Goal: Transaction & Acquisition: Purchase product/service

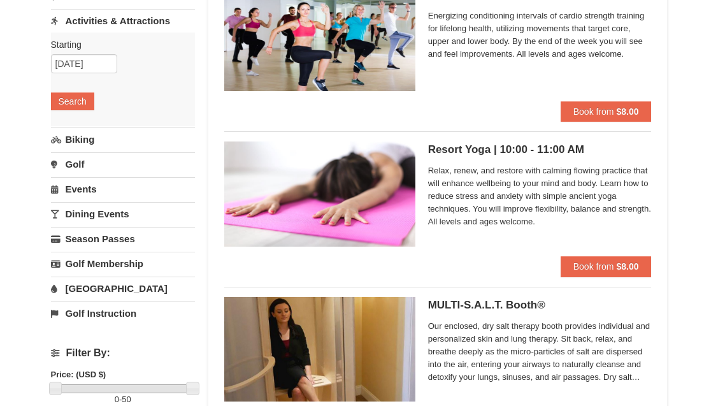
scroll to position [152, 0]
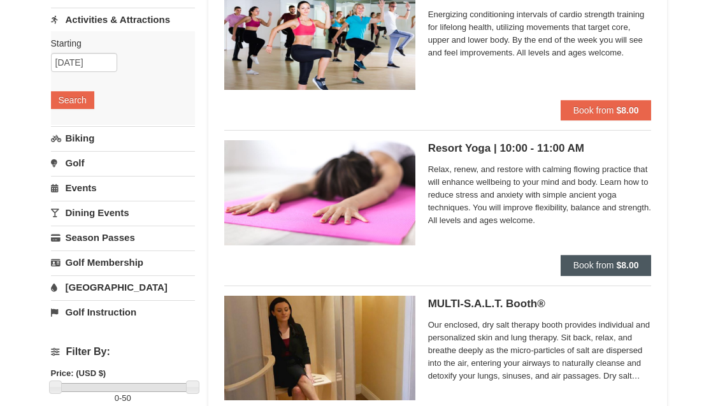
click at [599, 268] on span "Book from" at bounding box center [594, 265] width 41 height 10
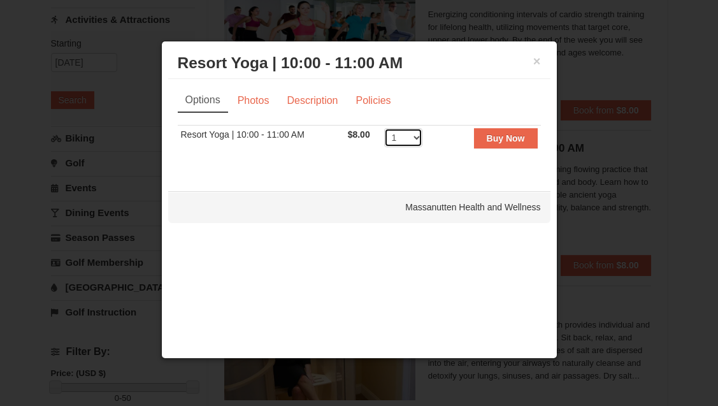
select select "2"
click at [499, 135] on strong "Buy Now" at bounding box center [506, 138] width 38 height 10
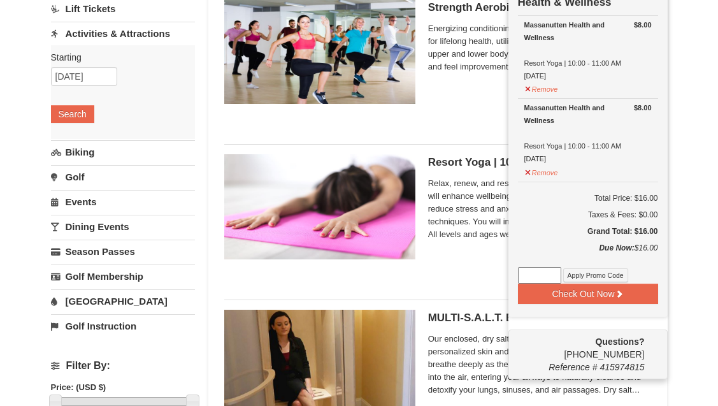
scroll to position [139, 0]
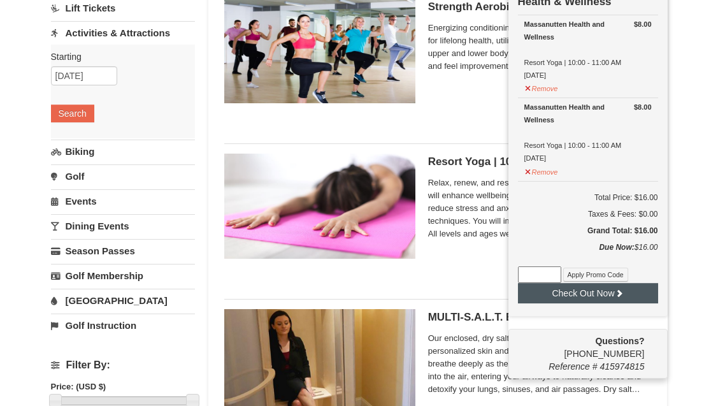
click at [598, 295] on button "Check Out Now" at bounding box center [588, 293] width 140 height 20
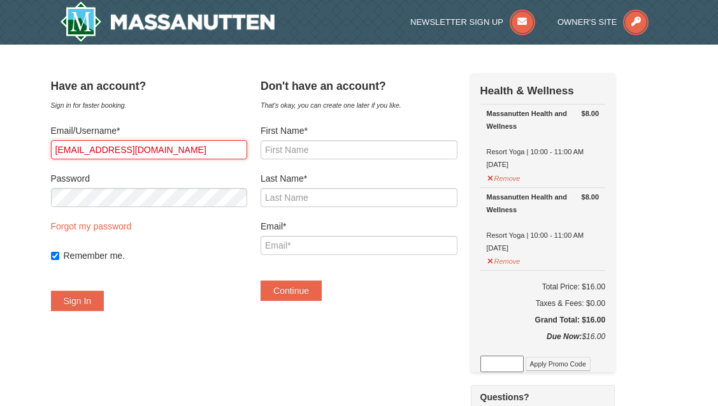
type input "[EMAIL_ADDRESS][DOMAIN_NAME]"
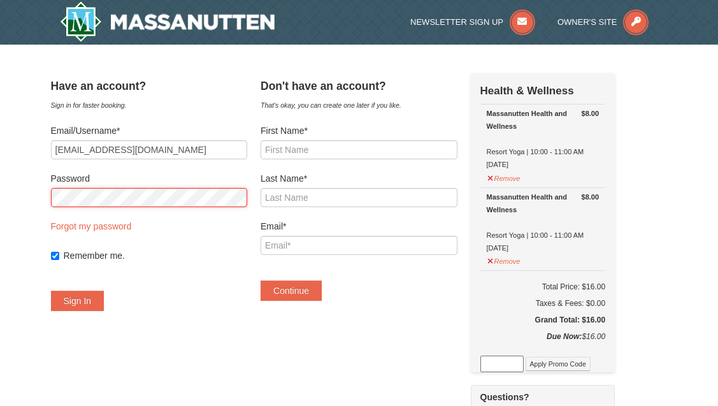
click at [90, 301] on button "Sign In" at bounding box center [78, 301] width 54 height 20
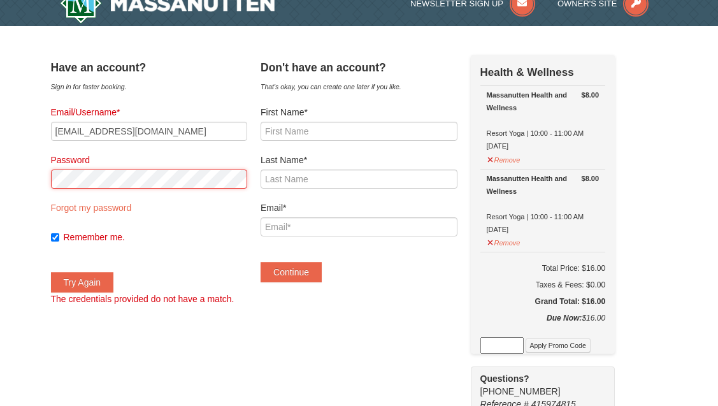
scroll to position [16, 0]
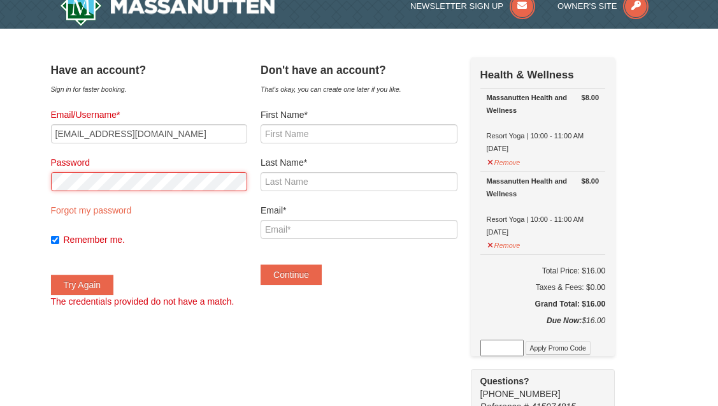
click at [95, 285] on button "Try Again" at bounding box center [82, 285] width 63 height 20
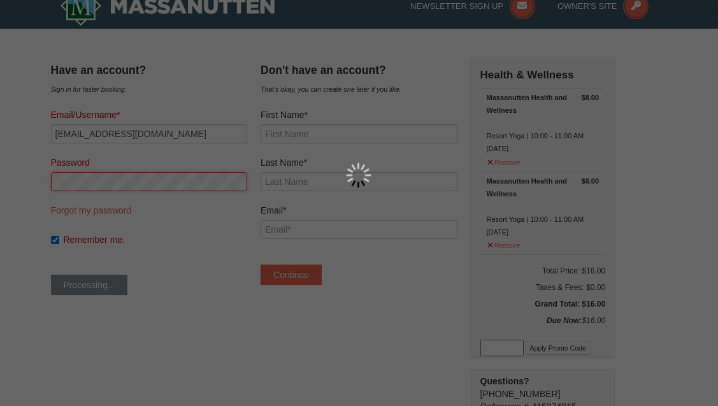
click at [171, 245] on div at bounding box center [359, 203] width 718 height 406
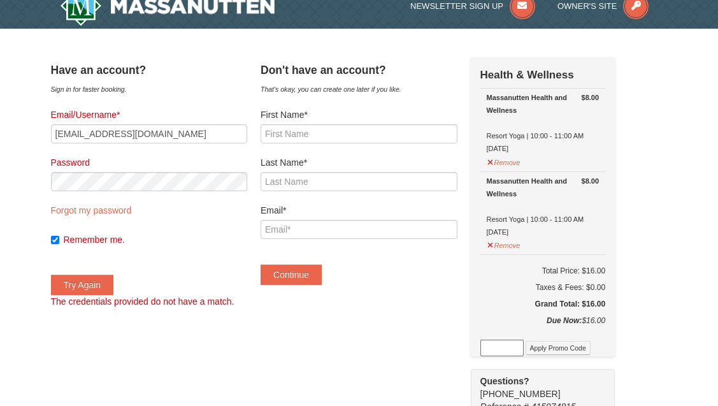
click at [173, 242] on label "Remember me." at bounding box center [156, 239] width 184 height 13
click at [59, 242] on input "Remember me." at bounding box center [55, 240] width 8 height 8
click at [95, 285] on button "Try Again" at bounding box center [82, 285] width 63 height 20
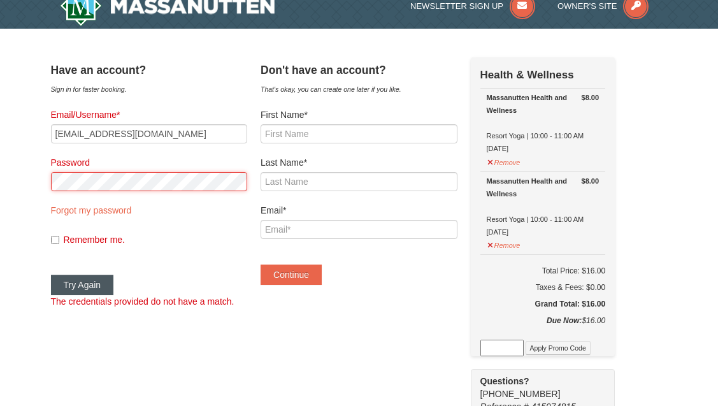
click at [95, 285] on button "Try Again" at bounding box center [82, 285] width 63 height 20
click at [107, 280] on button "Try Again" at bounding box center [82, 285] width 63 height 20
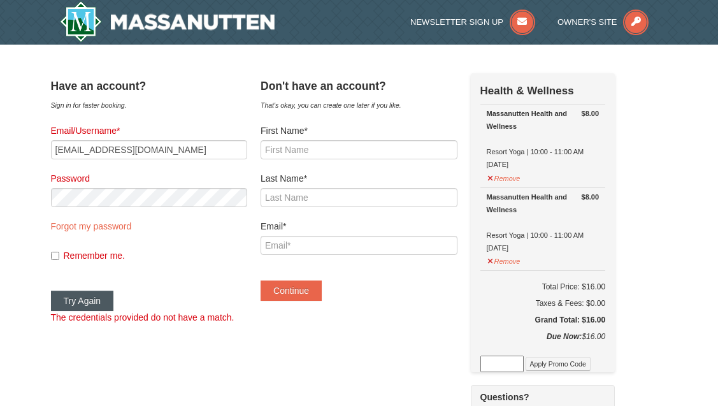
scroll to position [0, 0]
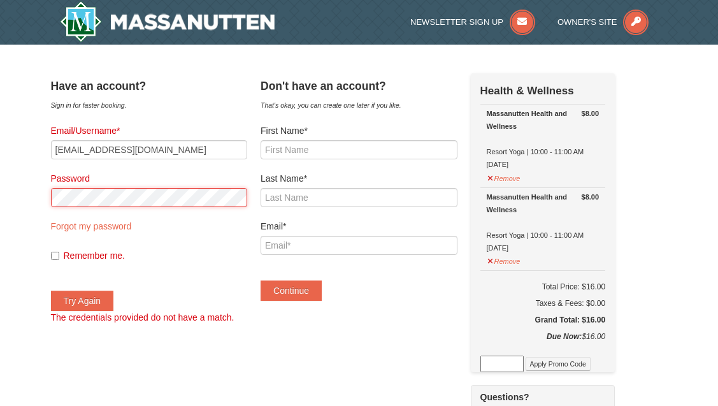
click at [18, 189] on div "× Have an account? Sign in for faster booking. Email/Username* [EMAIL_ADDRESS][…" at bounding box center [359, 409] width 718 height 728
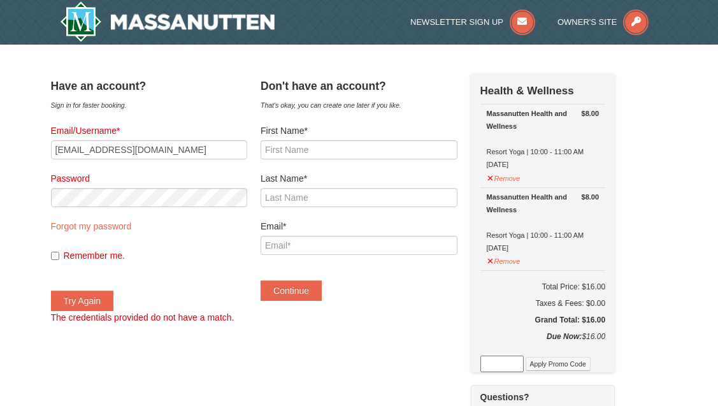
click at [59, 256] on input "Remember me." at bounding box center [55, 256] width 8 height 8
checkbox input "true"
click at [102, 298] on button "Try Again" at bounding box center [82, 301] width 63 height 20
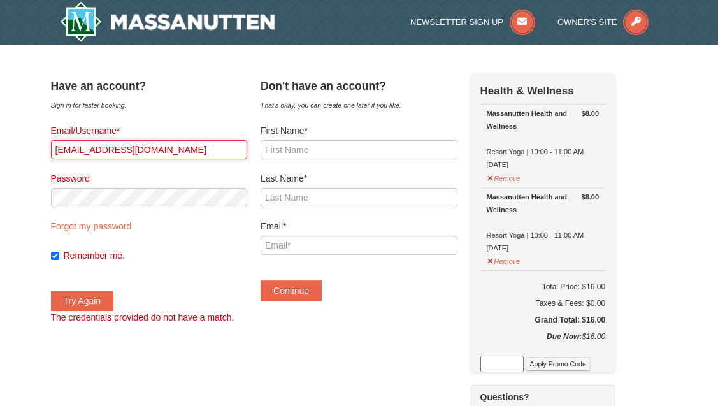
click at [170, 153] on input "[EMAIL_ADDRESS][DOMAIN_NAME]" at bounding box center [149, 149] width 197 height 19
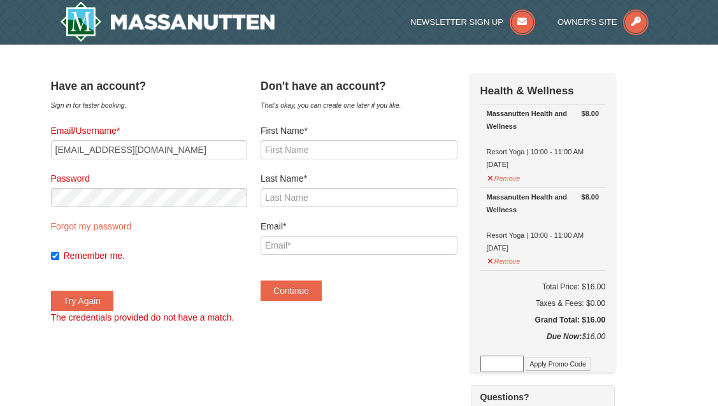
click at [158, 180] on label "Password" at bounding box center [149, 178] width 197 height 13
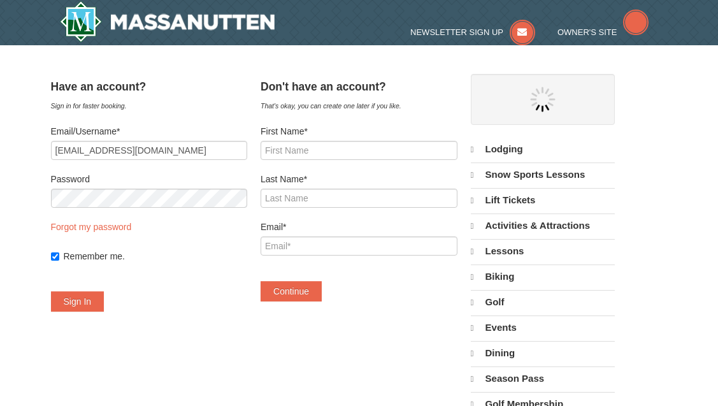
select select "9"
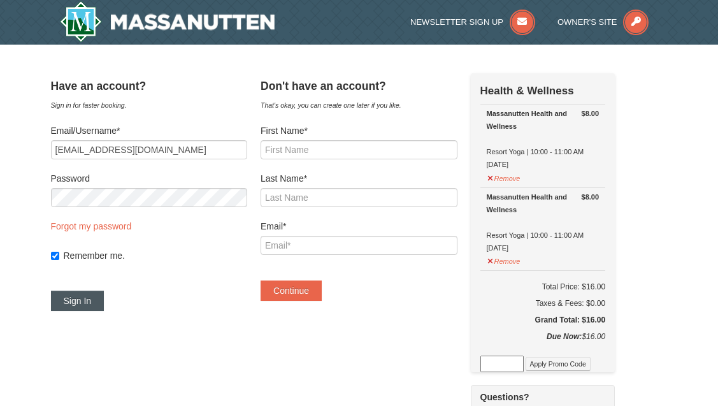
click at [87, 305] on button "Sign In" at bounding box center [78, 301] width 54 height 20
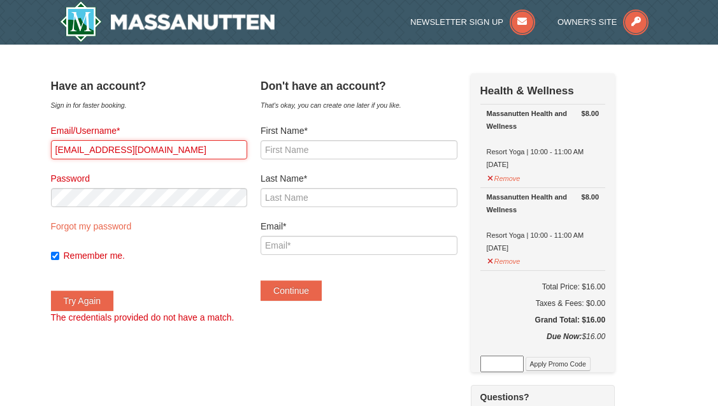
click at [128, 148] on input "ludwigdb@hotmail.com" at bounding box center [149, 149] width 197 height 19
type input "ludwigdb@gmail.com"
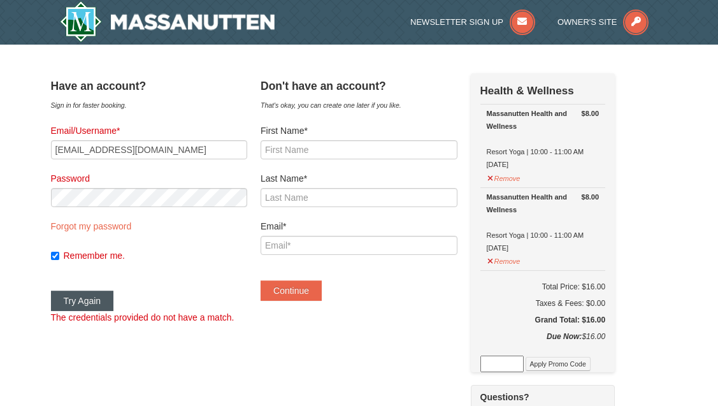
click at [92, 299] on button "Try Again" at bounding box center [82, 301] width 63 height 20
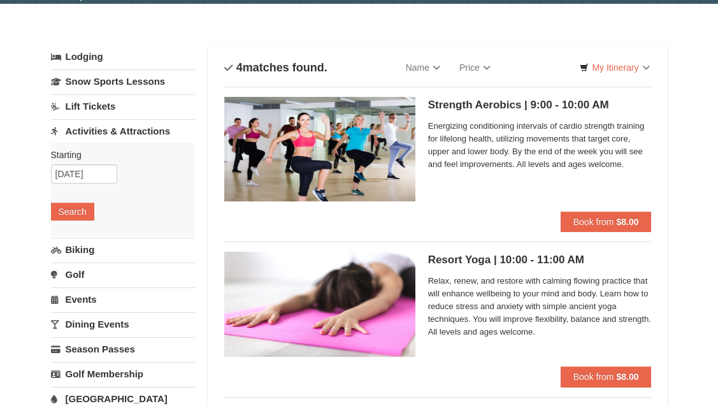
scroll to position [42, 0]
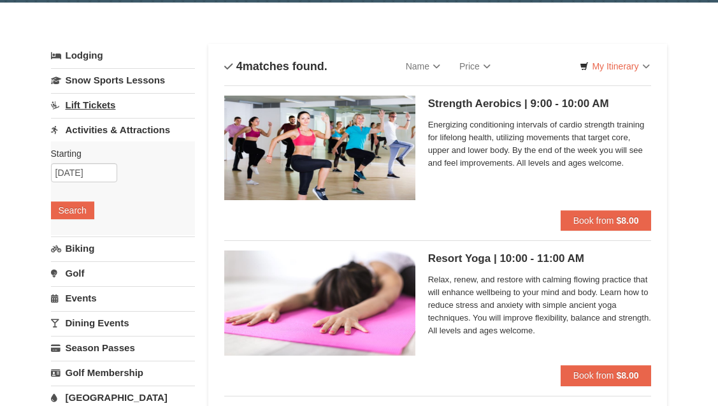
click at [107, 105] on link "Lift Tickets" at bounding box center [123, 105] width 145 height 24
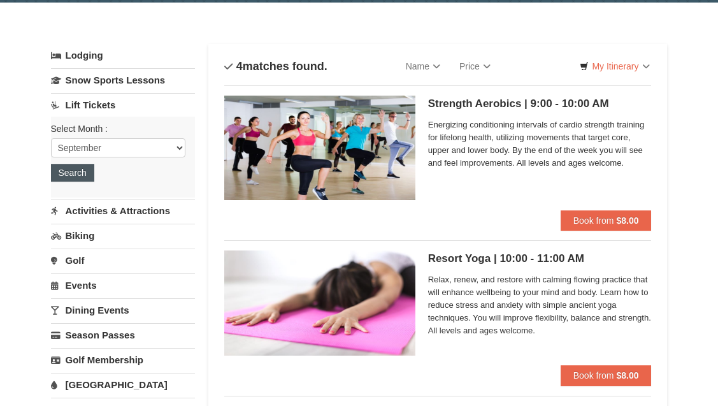
click at [76, 171] on button "Search" at bounding box center [72, 173] width 43 height 18
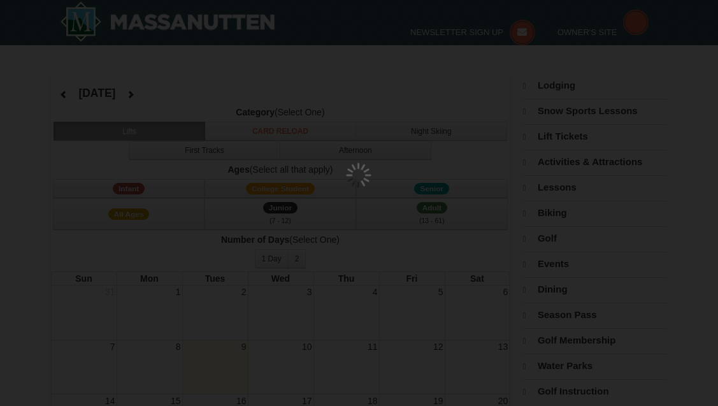
select select "9"
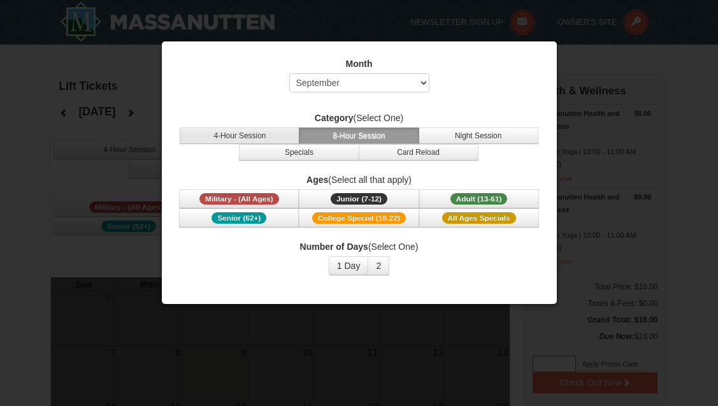
click at [270, 131] on button "4-Hour Session" at bounding box center [240, 135] width 120 height 17
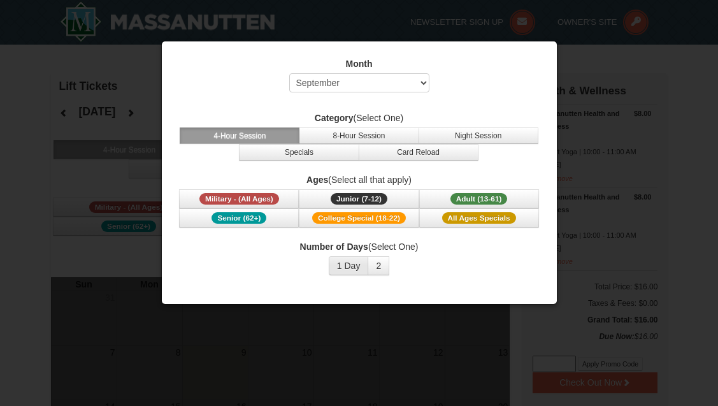
click at [357, 268] on button "1 Day" at bounding box center [349, 265] width 40 height 19
click at [470, 197] on span "Adult (13-61)" at bounding box center [479, 198] width 57 height 11
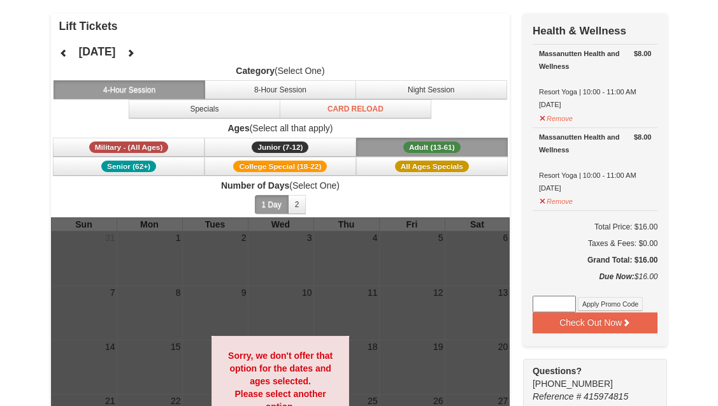
scroll to position [35, 0]
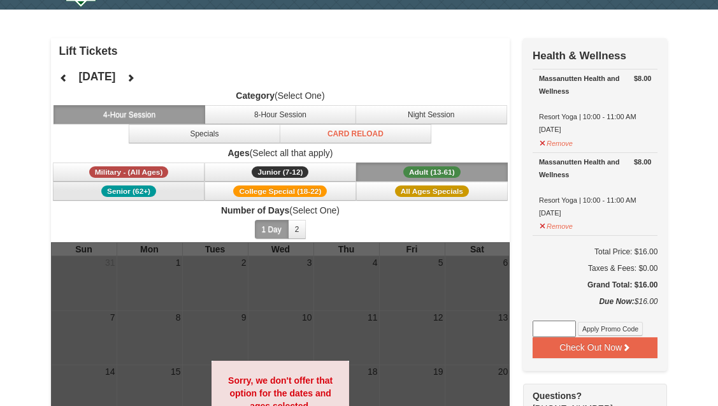
click at [127, 189] on span "Senior (62+)" at bounding box center [128, 190] width 55 height 11
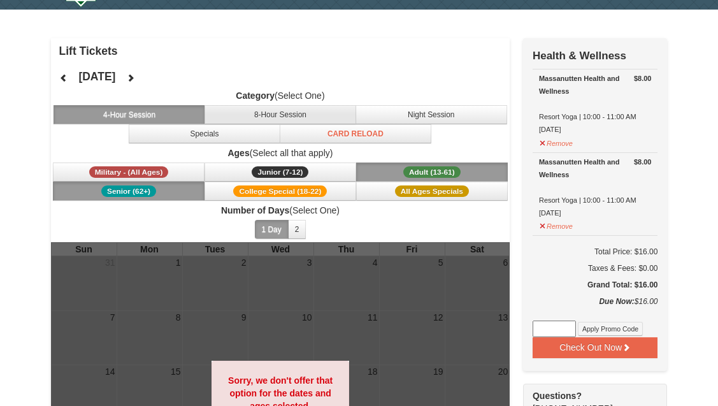
click at [268, 117] on button "8-Hour Session" at bounding box center [281, 114] width 152 height 19
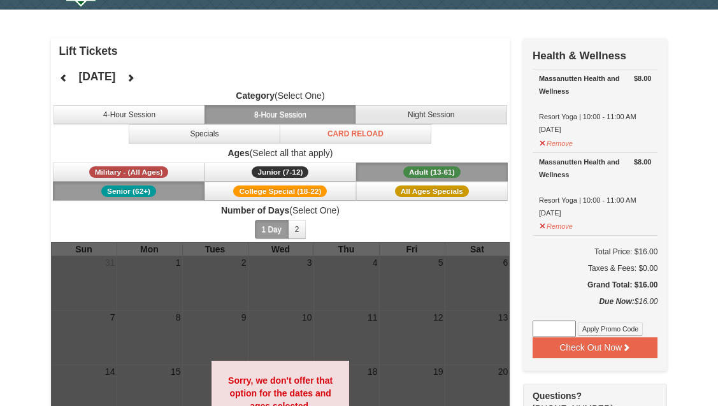
click at [422, 114] on button "Night Session" at bounding box center [432, 114] width 152 height 19
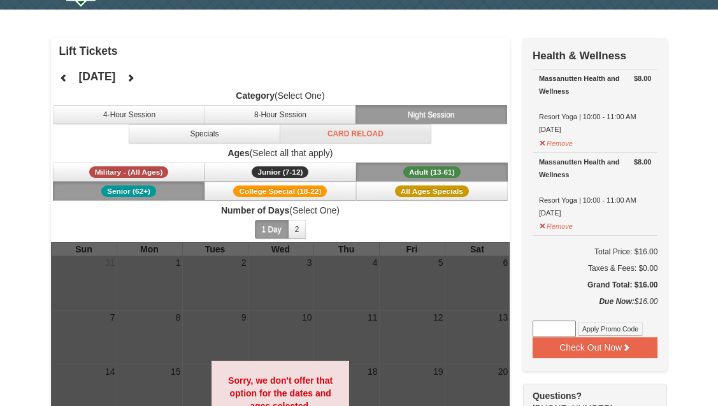
click at [382, 129] on button "Card Reload" at bounding box center [356, 133] width 152 height 19
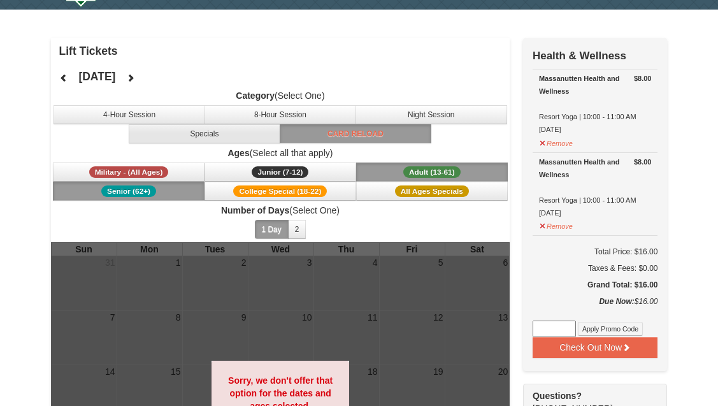
click at [198, 129] on button "Specials" at bounding box center [205, 133] width 152 height 19
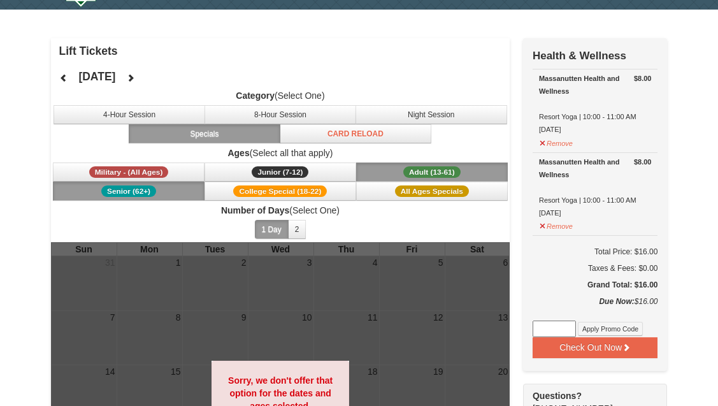
click at [135, 78] on icon at bounding box center [130, 77] width 9 height 9
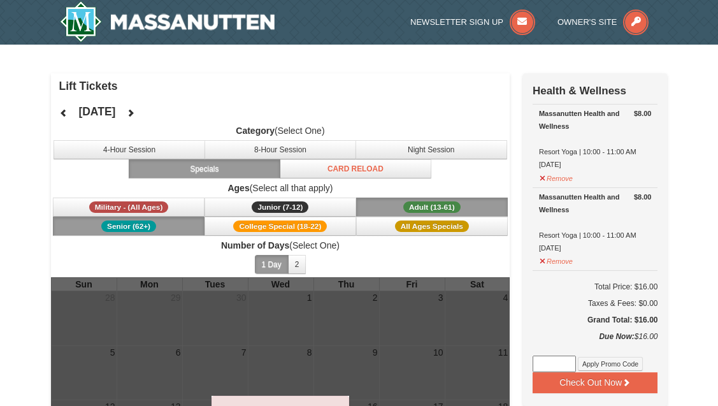
scroll to position [0, 0]
click at [582, 23] on span "Owner's Site" at bounding box center [588, 22] width 60 height 10
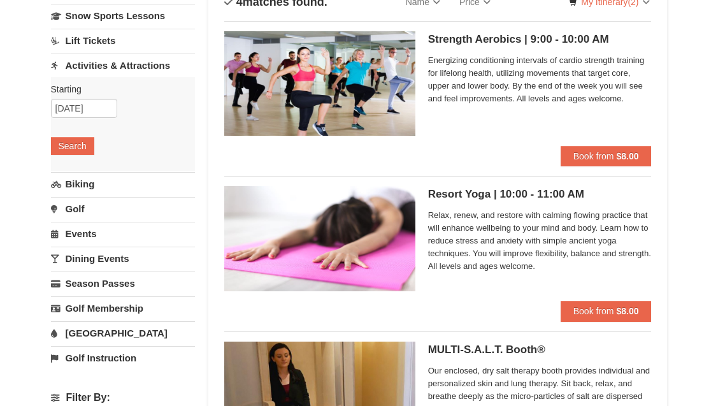
scroll to position [113, 0]
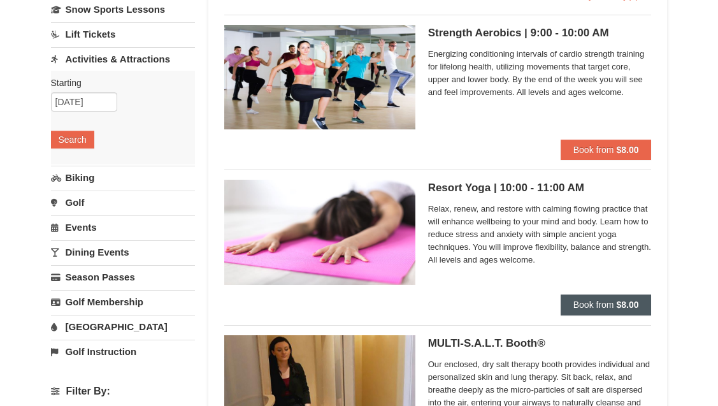
click at [593, 305] on span "Book from" at bounding box center [594, 305] width 41 height 10
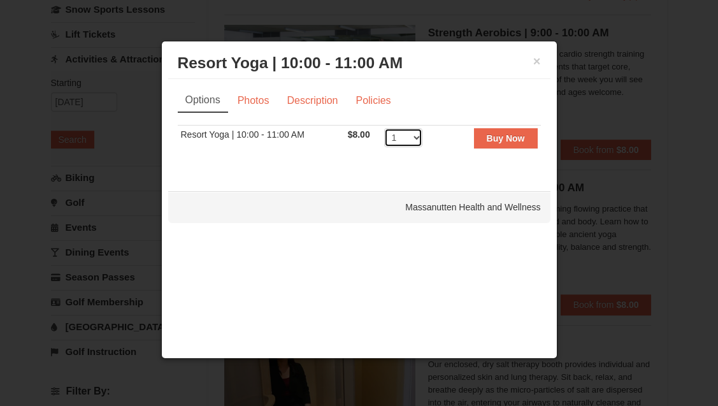
select select "2"
click at [488, 138] on strong "Buy Now" at bounding box center [506, 138] width 38 height 10
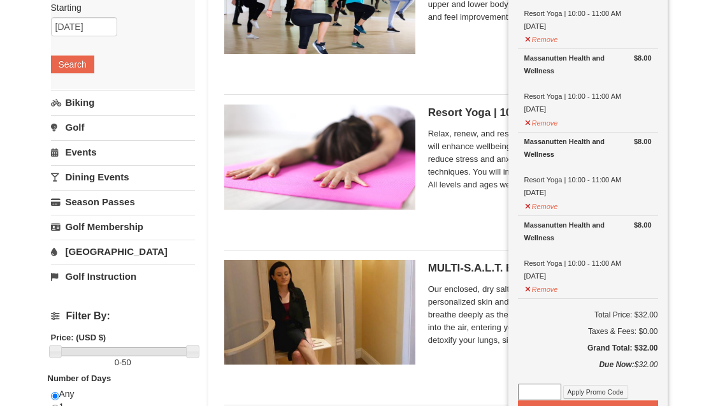
scroll to position [202, 0]
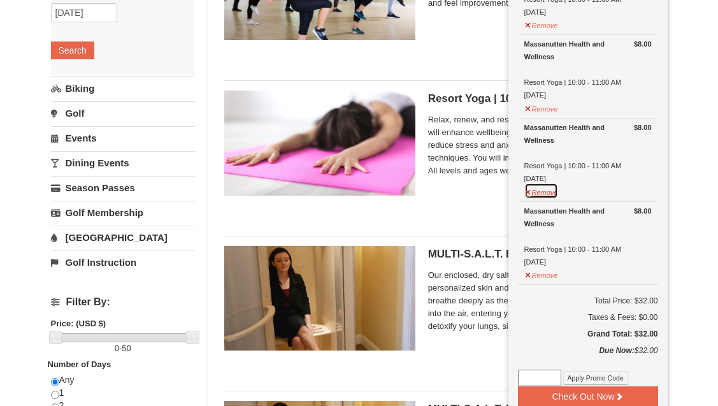
click at [538, 192] on button "Remove" at bounding box center [541, 191] width 34 height 16
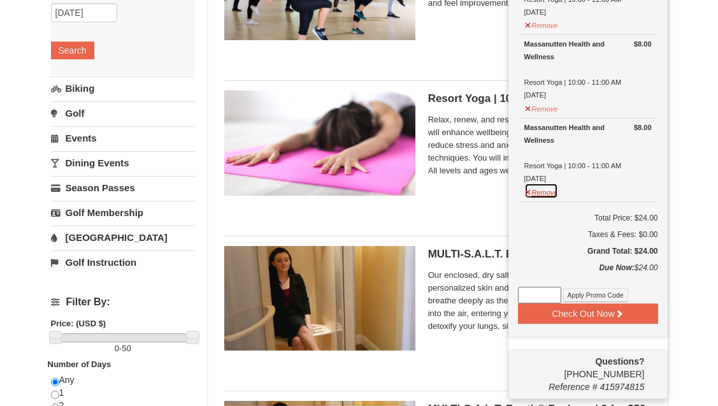
click at [547, 195] on button "Remove" at bounding box center [541, 191] width 34 height 16
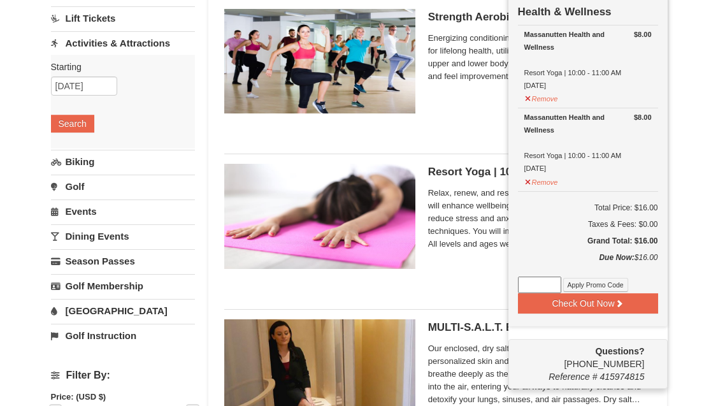
scroll to position [131, 0]
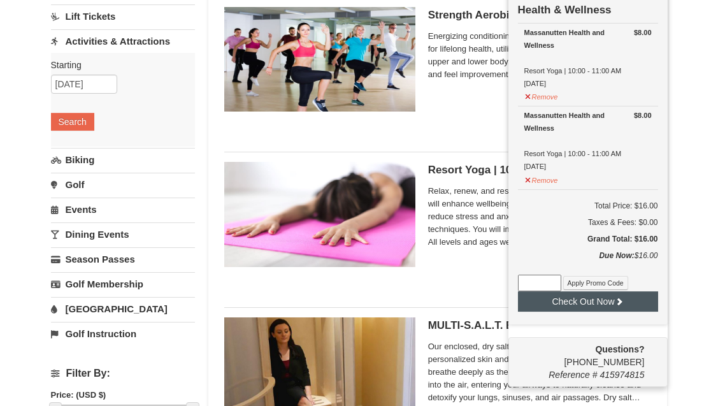
click at [570, 303] on button "Check Out Now" at bounding box center [588, 301] width 140 height 20
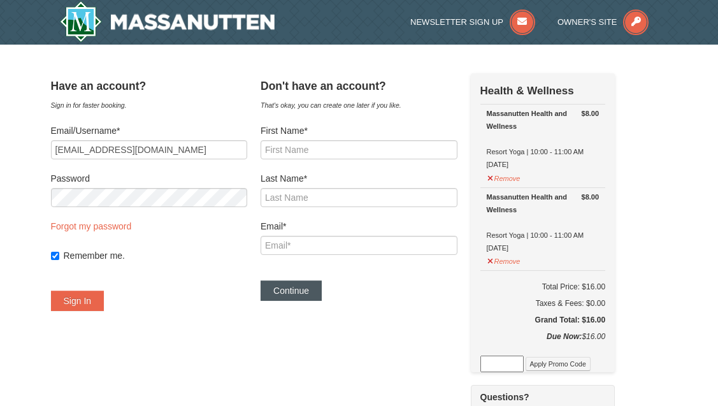
click at [306, 292] on button "Continue" at bounding box center [291, 290] width 61 height 20
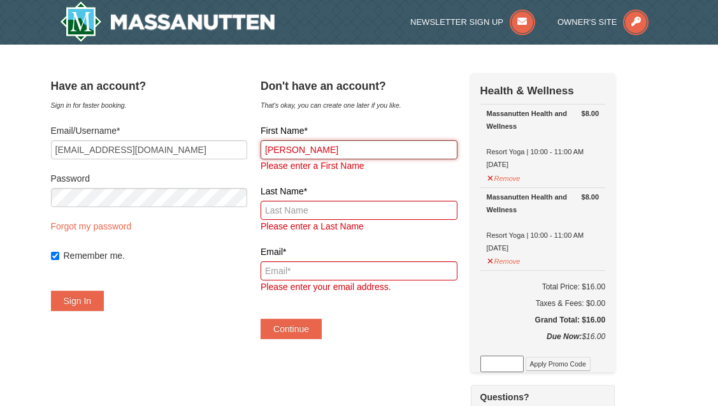
type input "[PERSON_NAME]"
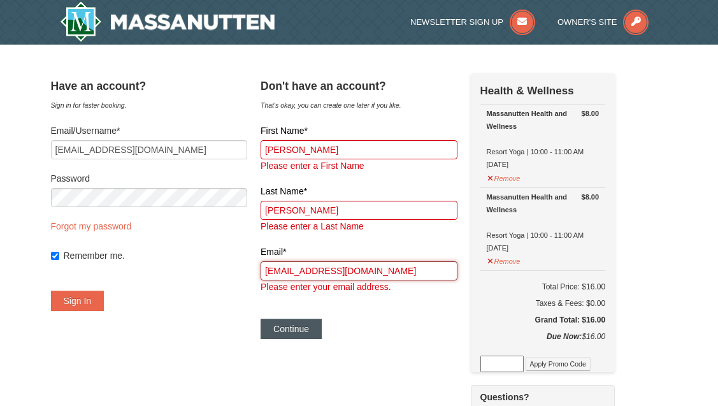
type input "[EMAIL_ADDRESS][DOMAIN_NAME]"
click at [301, 328] on button "Continue" at bounding box center [291, 329] width 61 height 20
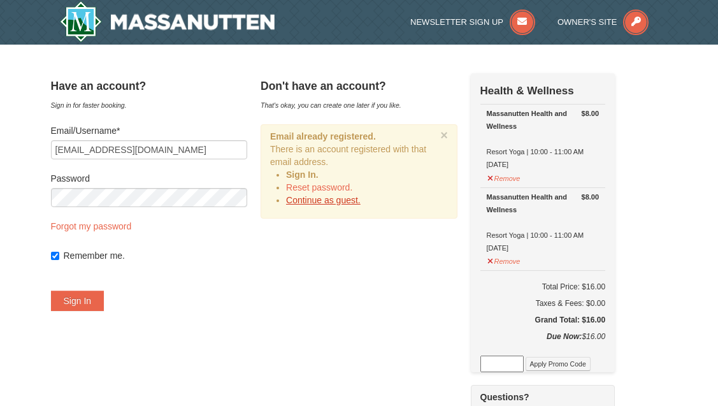
click at [345, 201] on link "Continue as guest." at bounding box center [323, 200] width 75 height 10
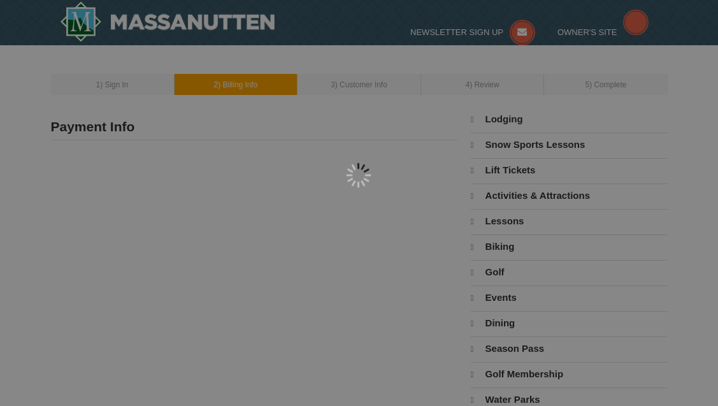
type input "[PERSON_NAME]"
type input "[EMAIL_ADDRESS][DOMAIN_NAME]"
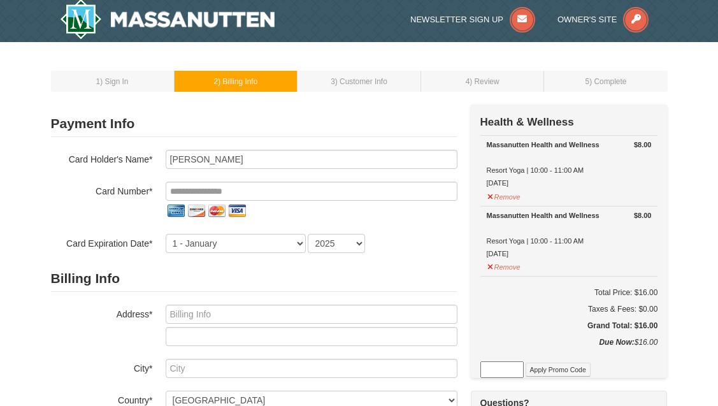
scroll to position [1, 0]
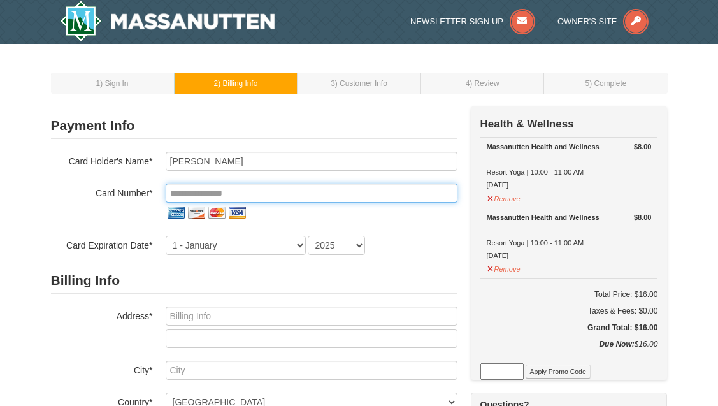
click at [289, 188] on input "tel" at bounding box center [312, 193] width 292 height 19
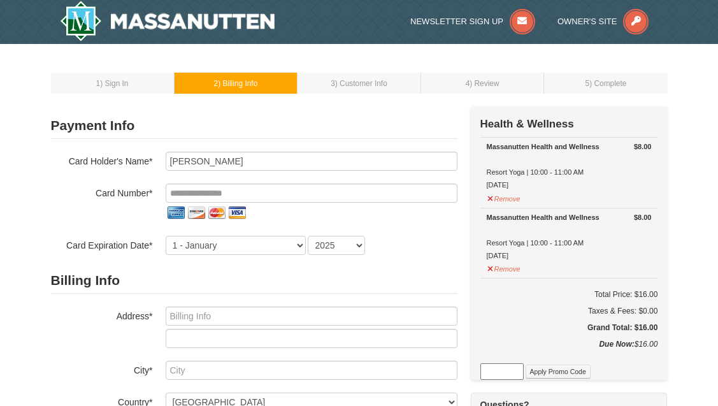
click at [71, 210] on div "Card Number*" at bounding box center [254, 204] width 407 height 40
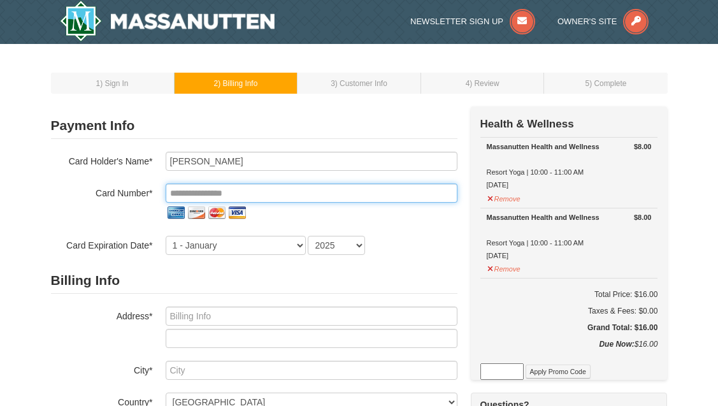
click at [173, 196] on input "tel" at bounding box center [312, 193] width 292 height 19
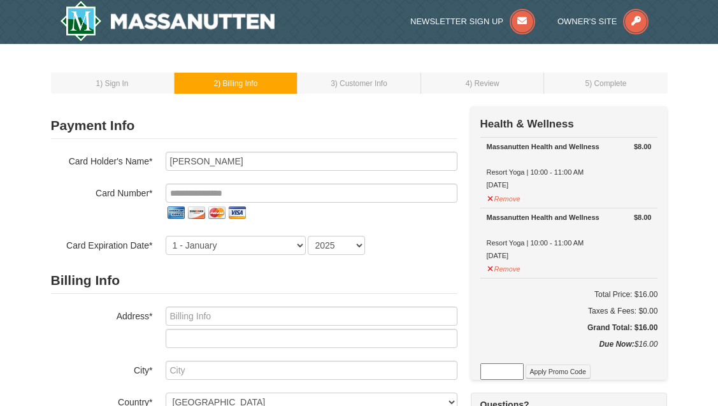
click at [132, 210] on div "Card Number*" at bounding box center [254, 204] width 407 height 40
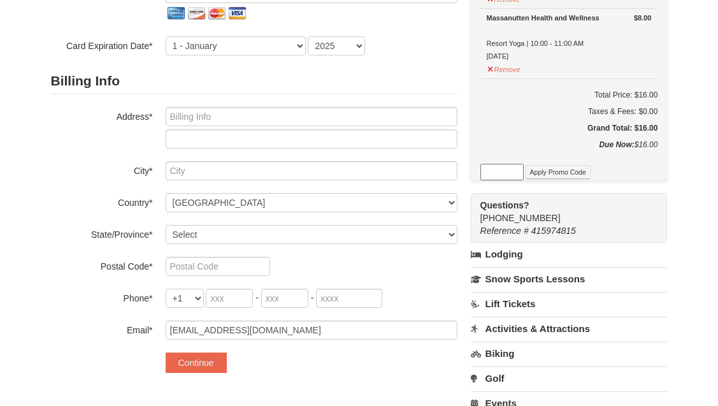
scroll to position [201, 0]
click at [545, 170] on button "Apply Promo Code" at bounding box center [558, 171] width 65 height 14
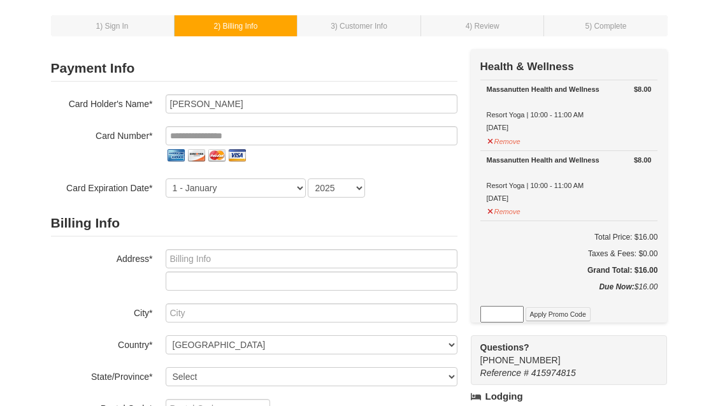
scroll to position [57, 0]
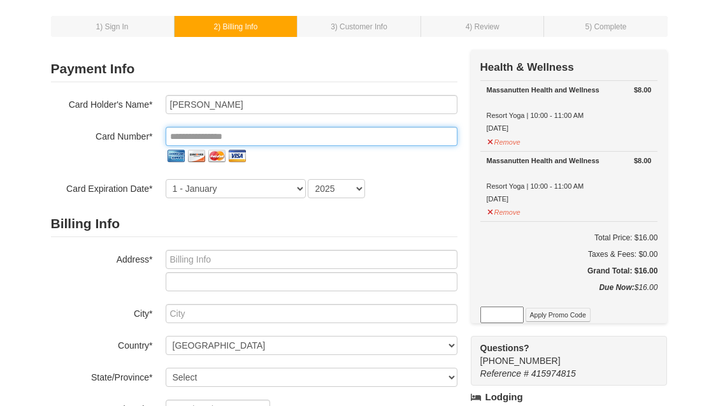
click at [324, 136] on input "tel" at bounding box center [312, 136] width 292 height 19
type input "**********"
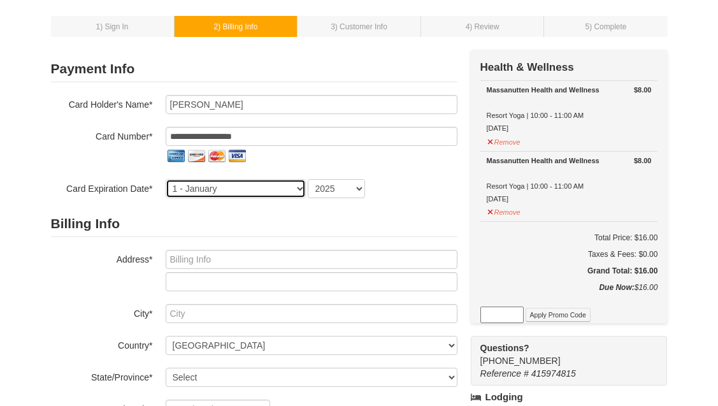
select select "9"
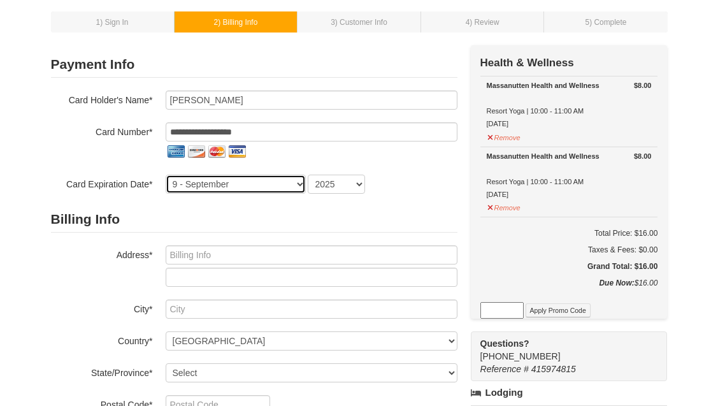
scroll to position [64, 0]
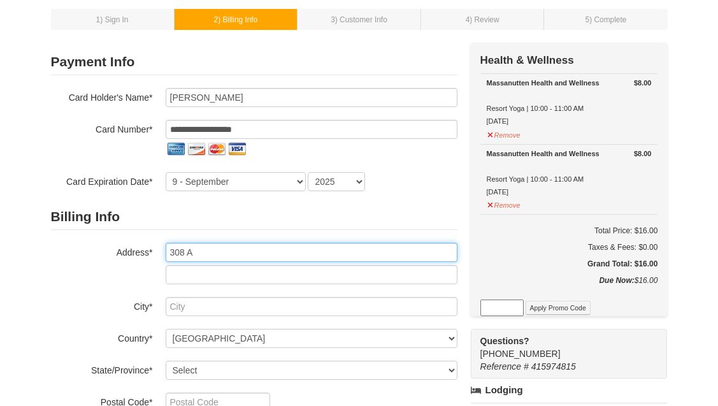
type input "308 As"
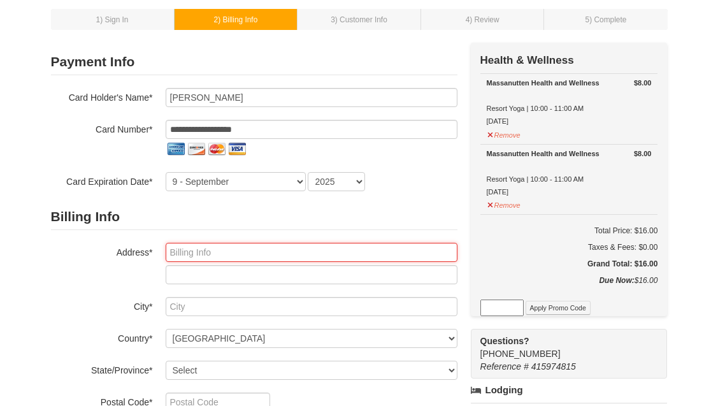
type input "308 Ascot Run Way"
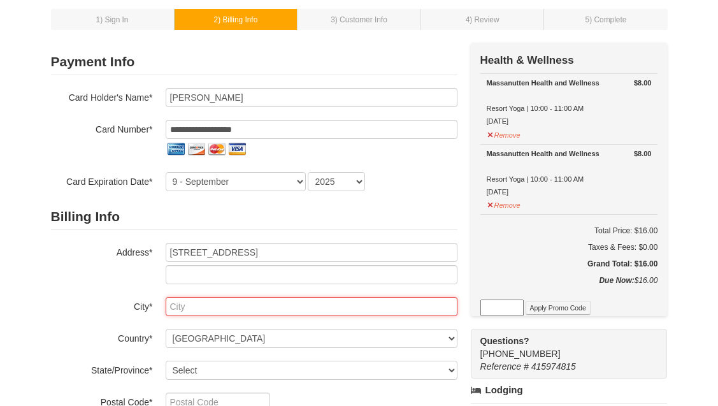
type input "Fort Mill"
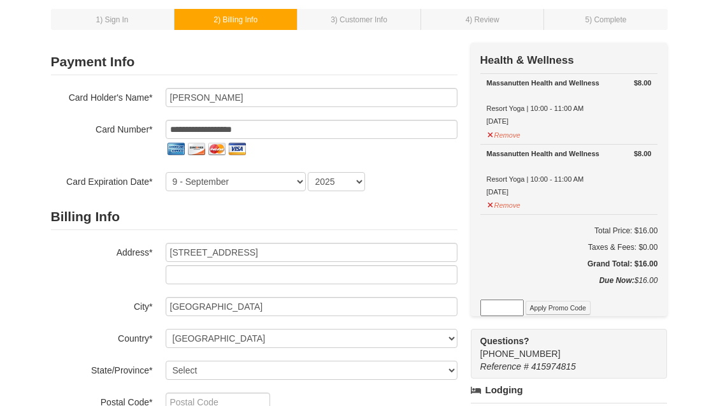
select select "SC"
type input "29715"
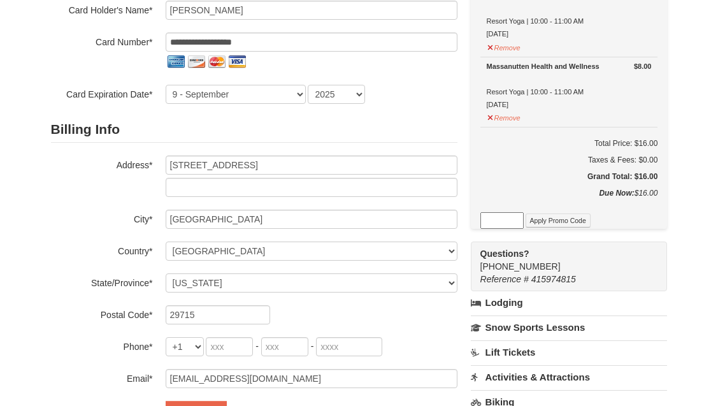
scroll to position [191, 0]
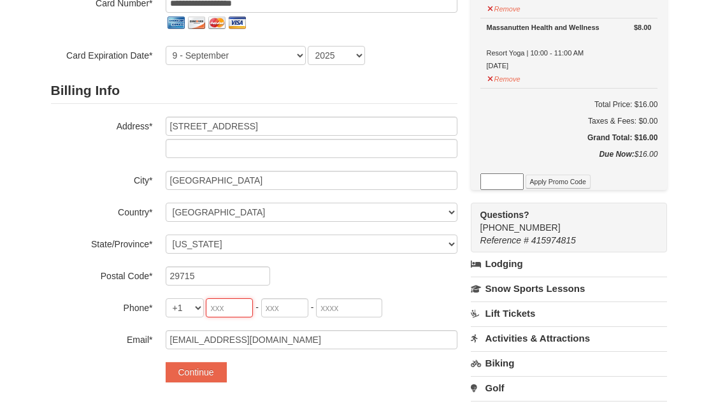
click at [236, 315] on input "tel" at bounding box center [229, 307] width 47 height 19
type input "803"
click at [290, 303] on input "tel" at bounding box center [284, 307] width 47 height 19
type input "992"
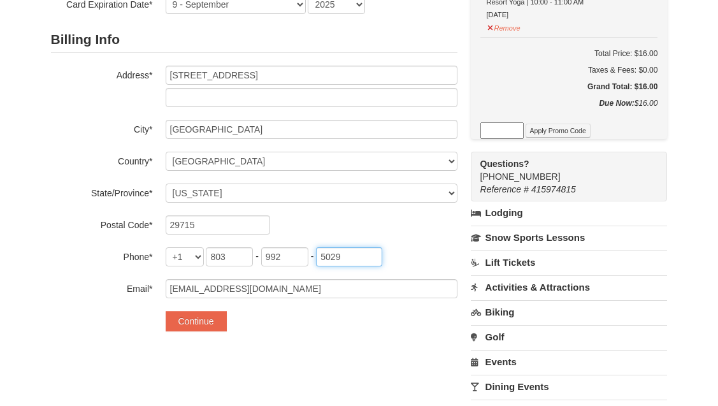
scroll to position [278, 0]
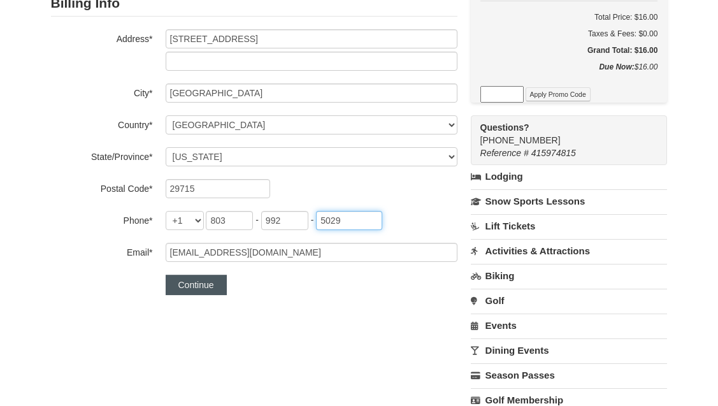
type input "5029"
click at [203, 280] on button "Continue" at bounding box center [196, 285] width 61 height 20
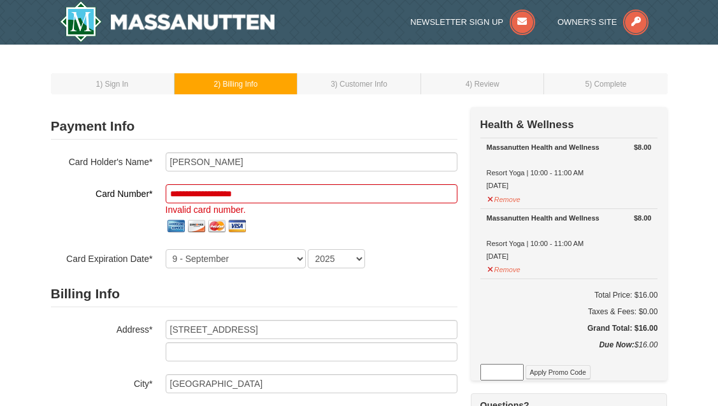
scroll to position [0, 0]
click at [508, 373] on input at bounding box center [502, 372] width 43 height 17
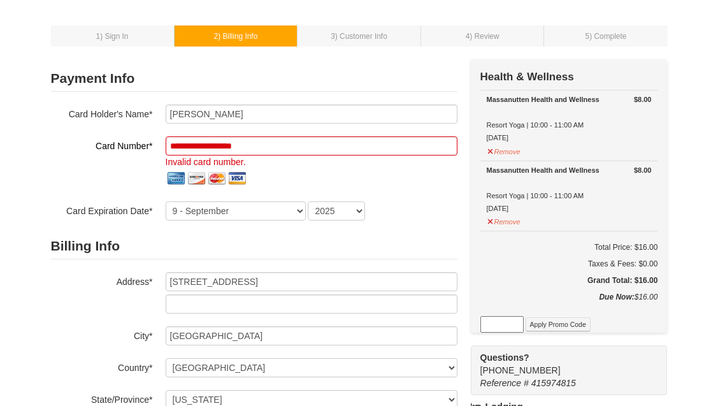
scroll to position [58, 0]
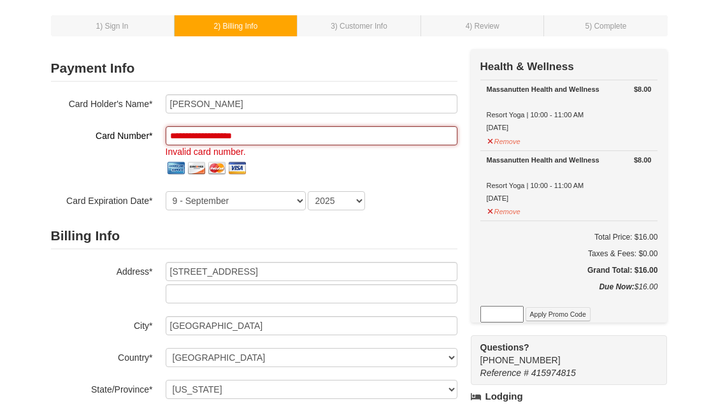
drag, startPoint x: 273, startPoint y: 136, endPoint x: 57, endPoint y: 160, distance: 217.3
click at [57, 160] on div "**********" at bounding box center [254, 152] width 407 height 52
drag, startPoint x: 270, startPoint y: 135, endPoint x: 105, endPoint y: 129, distance: 164.5
click at [105, 130] on div "**********" at bounding box center [254, 152] width 407 height 52
click at [512, 312] on input at bounding box center [502, 314] width 43 height 17
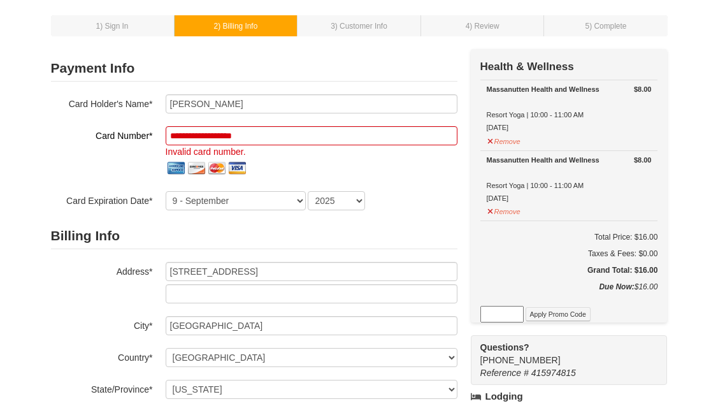
paste input "7257197001335031472"
type input "7257197001335031472"
click at [567, 312] on button "Apply Promo Code" at bounding box center [558, 314] width 65 height 14
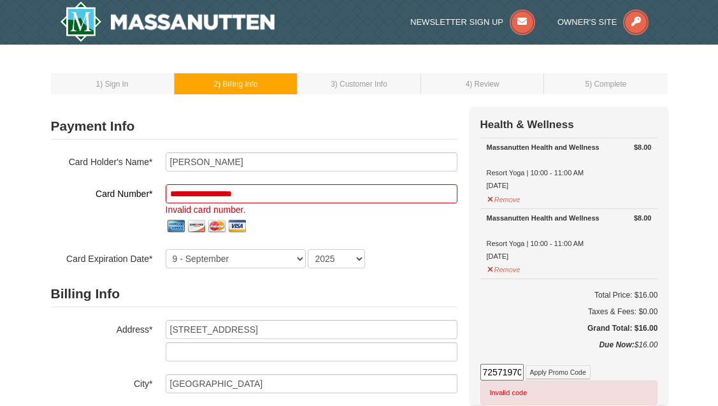
scroll to position [0, 0]
click at [505, 201] on button "Remove" at bounding box center [504, 198] width 34 height 16
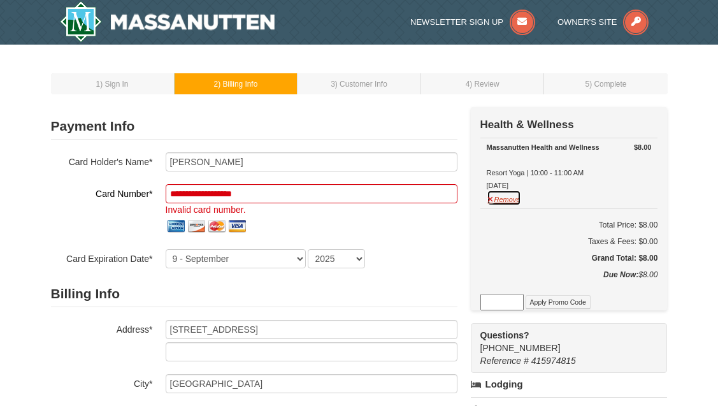
click at [505, 198] on button "Remove" at bounding box center [504, 198] width 34 height 16
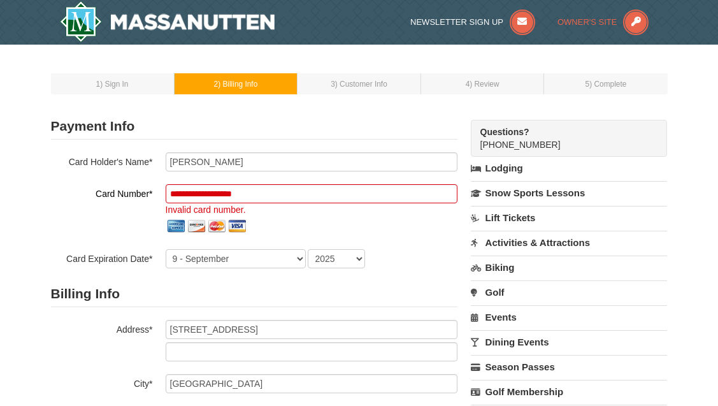
click at [573, 21] on span "Owner's Site" at bounding box center [588, 22] width 60 height 10
